Goal: Transaction & Acquisition: Purchase product/service

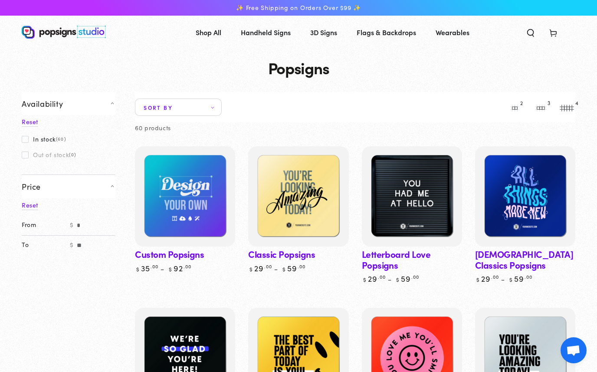
click at [78, 188] on summary "Price" at bounding box center [69, 185] width 94 height 23
click at [221, 102] on span "Sort by" at bounding box center [178, 106] width 87 height 17
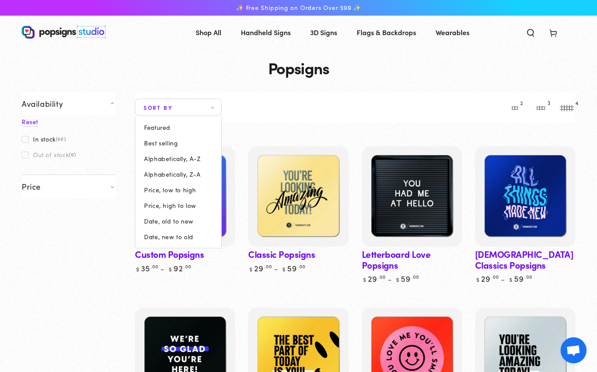
click at [181, 202] on span "Price, high to low" at bounding box center [170, 205] width 52 height 7
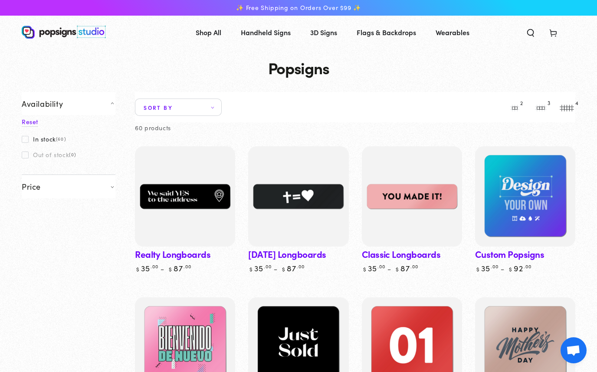
click at [220, 107] on span "Sort by" at bounding box center [178, 106] width 87 height 17
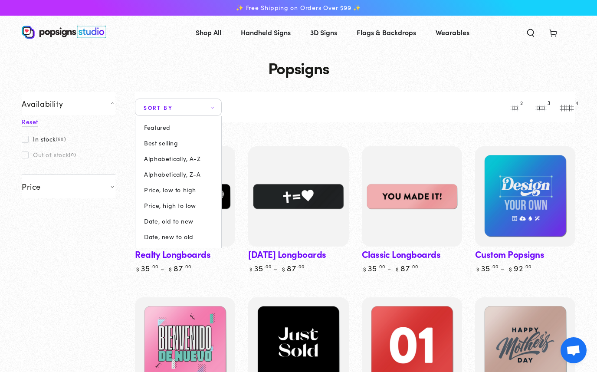
click at [179, 192] on span "Price, low to high" at bounding box center [170, 189] width 52 height 7
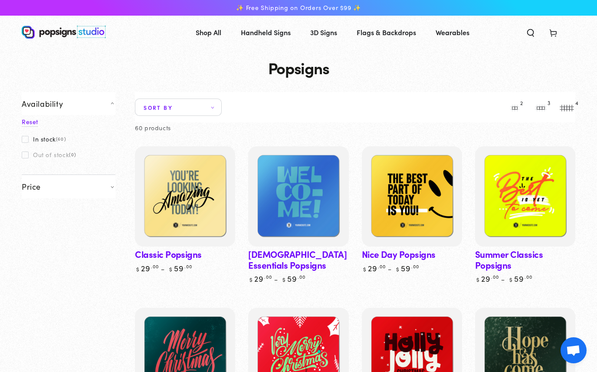
click at [197, 196] on img at bounding box center [185, 196] width 100 height 100
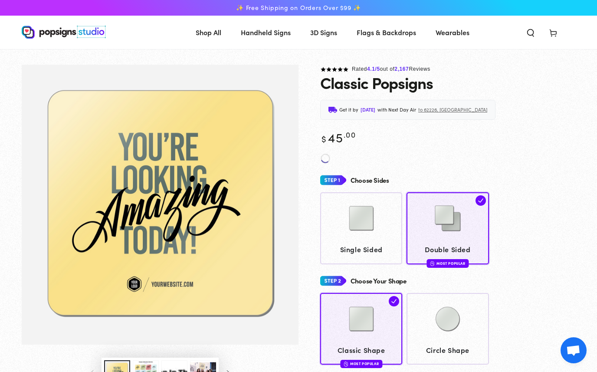
click at [456, 316] on img at bounding box center [447, 318] width 43 height 43
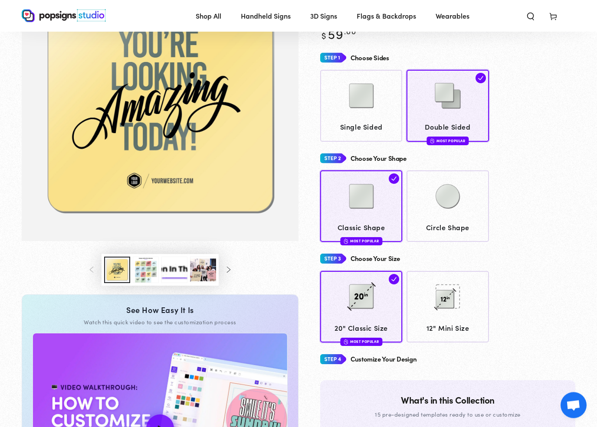
scroll to position [102, 0]
click at [376, 91] on img at bounding box center [361, 95] width 43 height 43
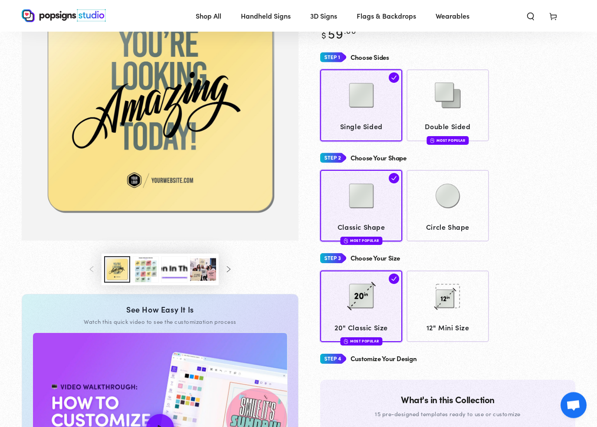
scroll to position [102, 0]
click at [465, 214] on img at bounding box center [447, 195] width 43 height 43
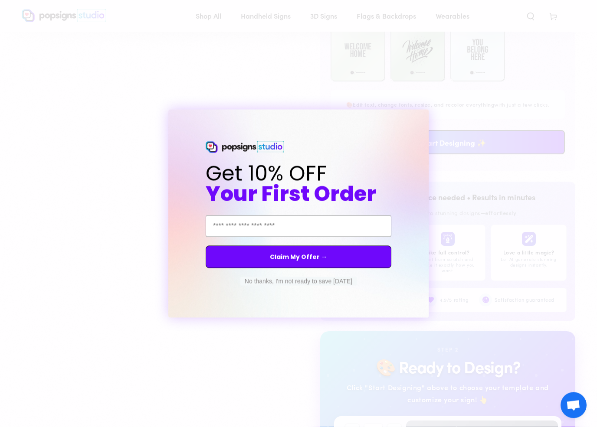
scroll to position [682, 0]
click at [429, 117] on icon "Close dialog" at bounding box center [429, 117] width 3 height 3
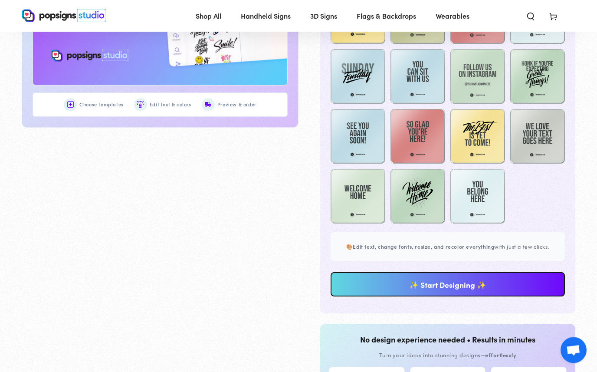
scroll to position [526, 0]
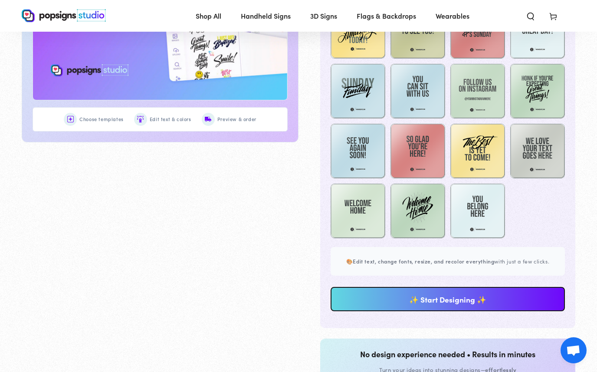
click at [495, 297] on link "✨ Start Designing ✨" at bounding box center [448, 299] width 234 height 24
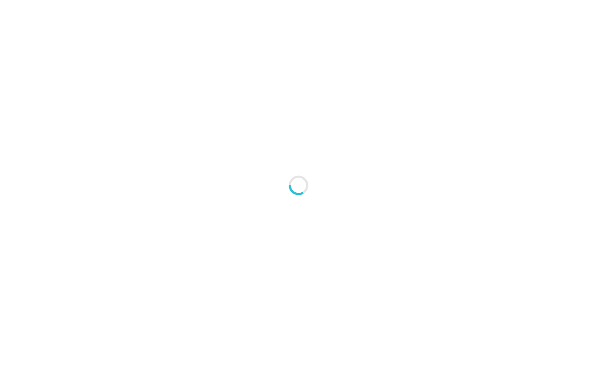
type textarea "An ancient tree with a door leading to a magical world"
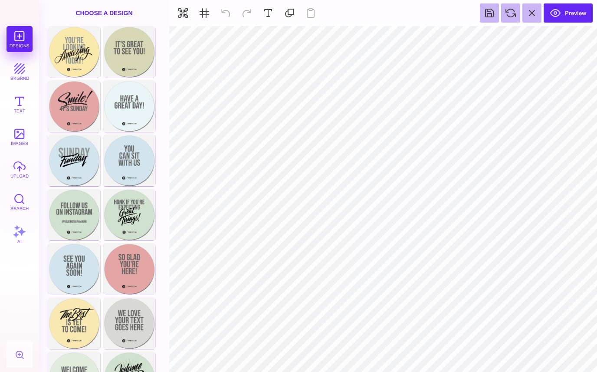
click at [21, 40] on div "Designs bkgrnd Text images upload Search AI" at bounding box center [19, 199] width 39 height 346
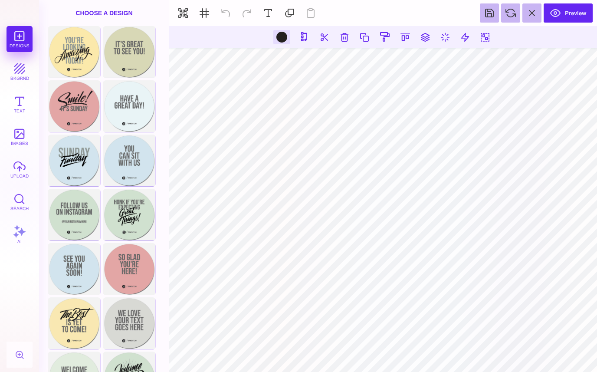
click at [32, 136] on button "images" at bounding box center [20, 137] width 26 height 26
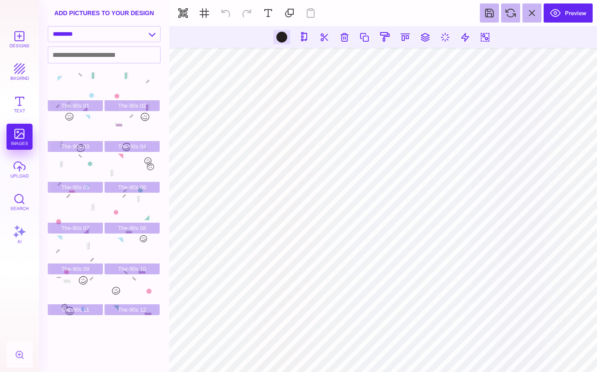
click at [17, 165] on button "upload" at bounding box center [20, 169] width 26 height 26
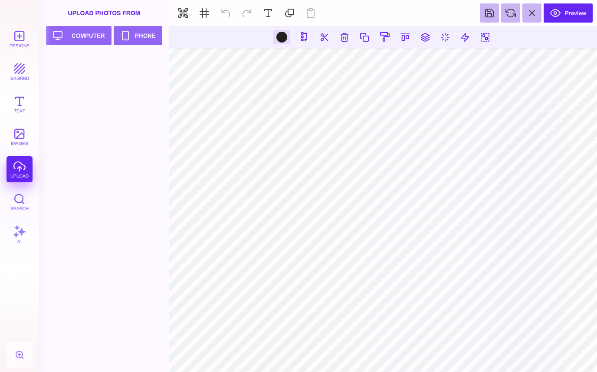
click at [80, 41] on button "Upload your artwork Computer" at bounding box center [79, 35] width 66 height 19
click at [341, 43] on button at bounding box center [345, 37] width 16 height 16
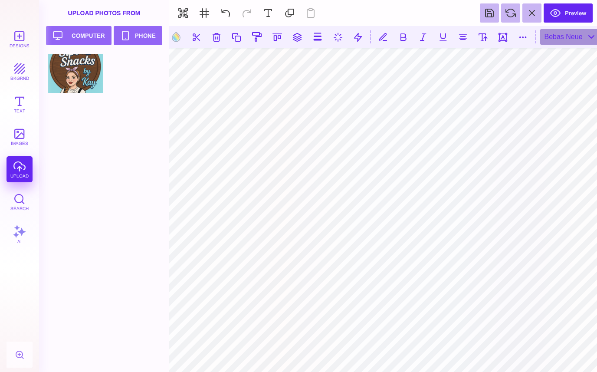
click at [213, 38] on button at bounding box center [217, 37] width 16 height 16
click at [218, 34] on button at bounding box center [217, 37] width 16 height 16
click at [223, 36] on button at bounding box center [217, 37] width 16 height 16
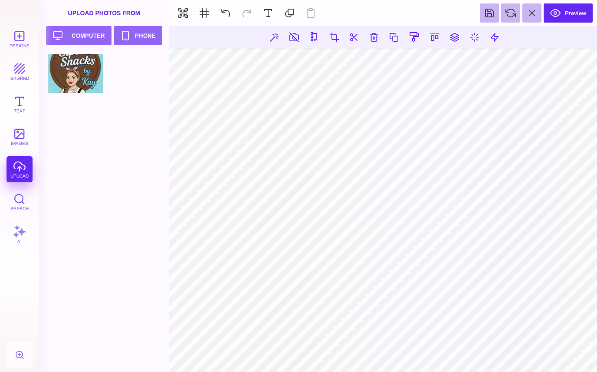
click at [371, 37] on button at bounding box center [374, 37] width 16 height 16
click at [342, 36] on button at bounding box center [344, 37] width 16 height 16
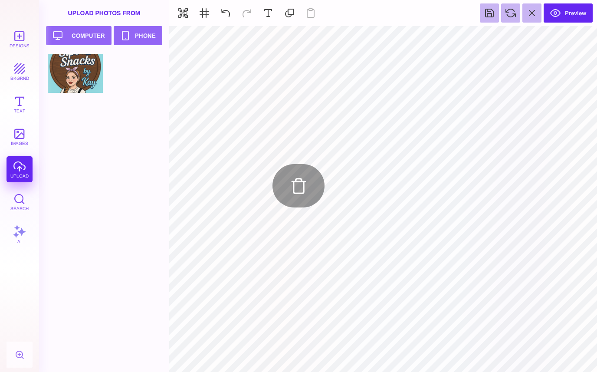
click at [75, 79] on div at bounding box center [75, 73] width 55 height 39
type input "#000000"
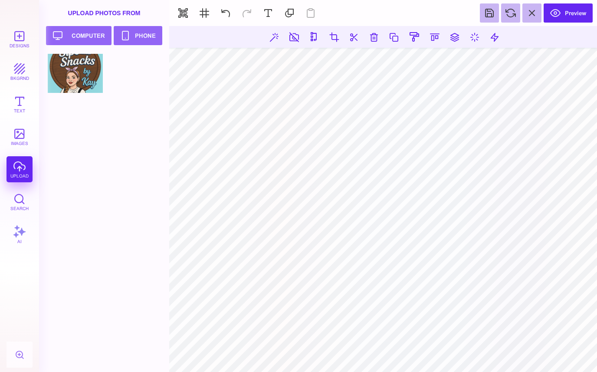
click at [572, 13] on button "Preview" at bounding box center [568, 12] width 49 height 19
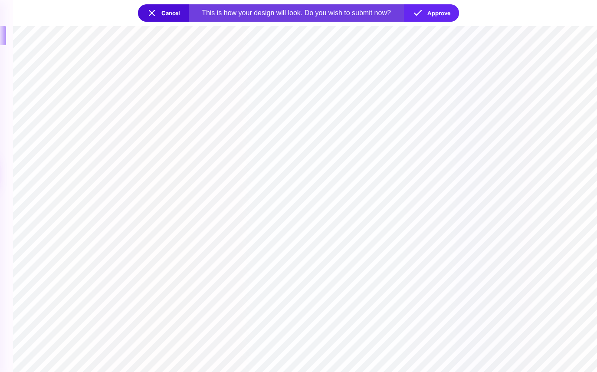
click at [161, 13] on button "Cancel" at bounding box center [163, 12] width 51 height 17
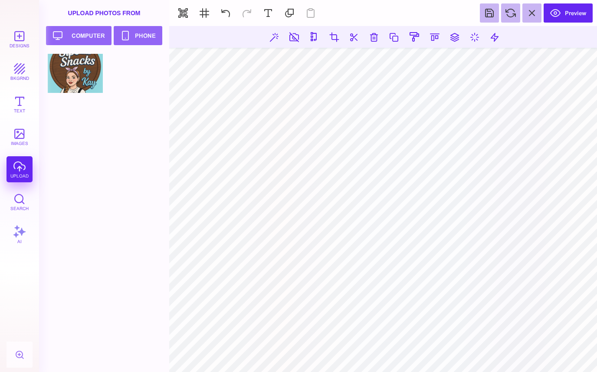
click at [577, 9] on button "Preview" at bounding box center [568, 12] width 49 height 19
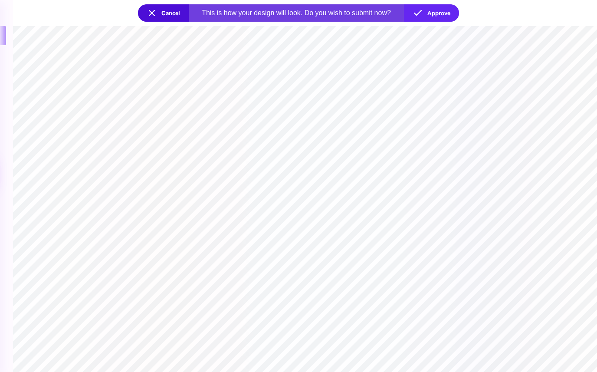
click at [449, 4] on button "Approve" at bounding box center [431, 12] width 55 height 17
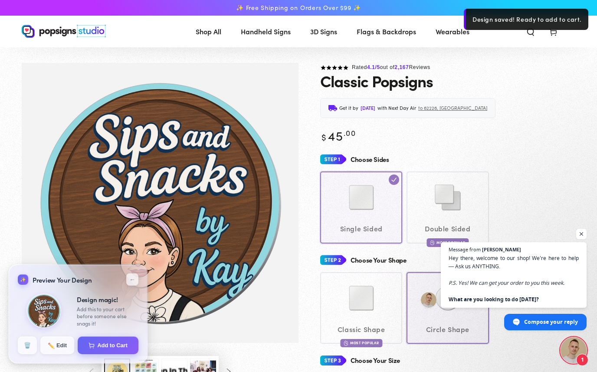
click at [112, 344] on button "Add to Cart" at bounding box center [108, 345] width 61 height 18
select select "**********"
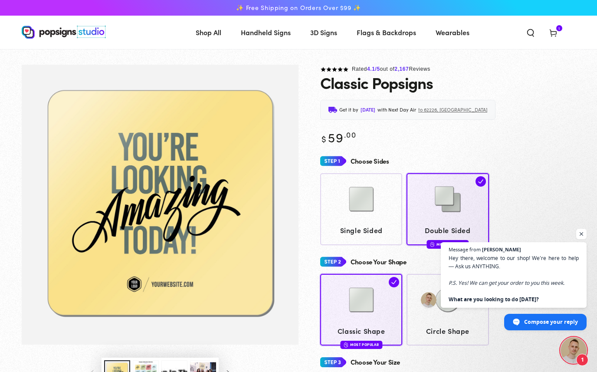
click at [551, 33] on use at bounding box center [553, 33] width 7 height 7
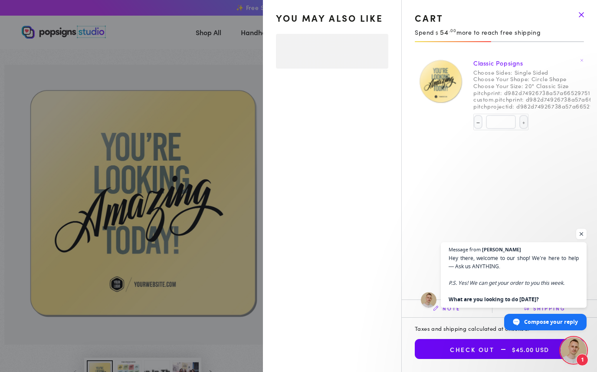
select select "**********"
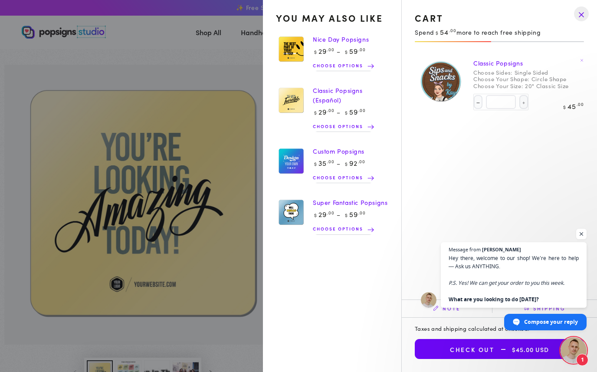
click at [581, 231] on span "Open chat" at bounding box center [581, 234] width 10 height 10
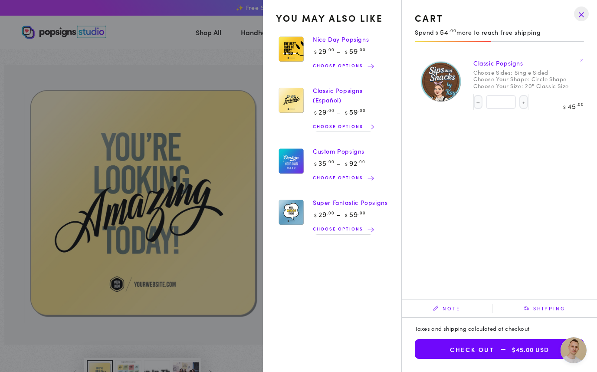
click at [489, 348] on button "Check out $45.00 USD" at bounding box center [499, 349] width 169 height 20
